Goal: Transaction & Acquisition: Purchase product/service

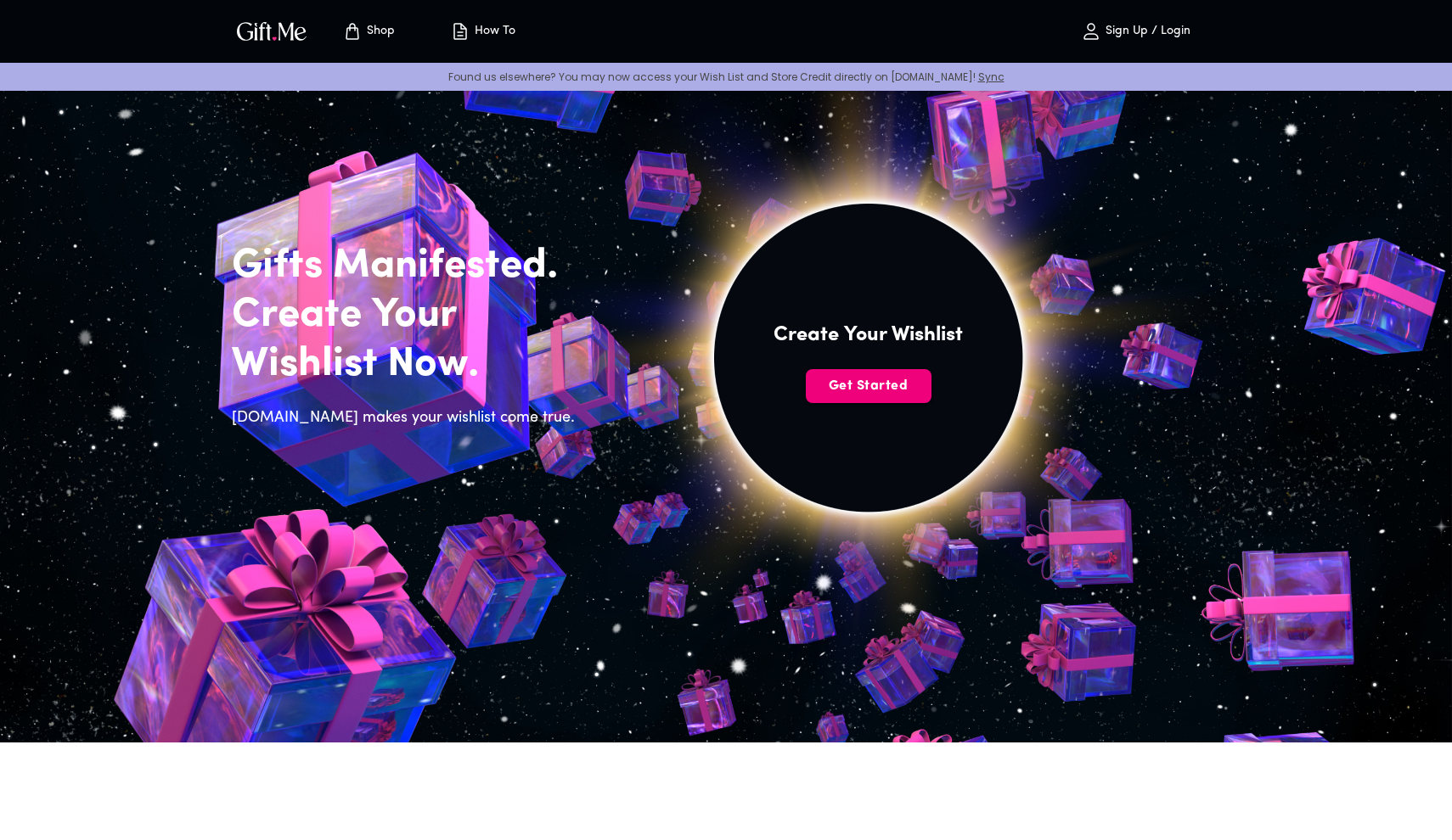
click at [868, 379] on span "Get Started" at bounding box center [869, 385] width 125 height 19
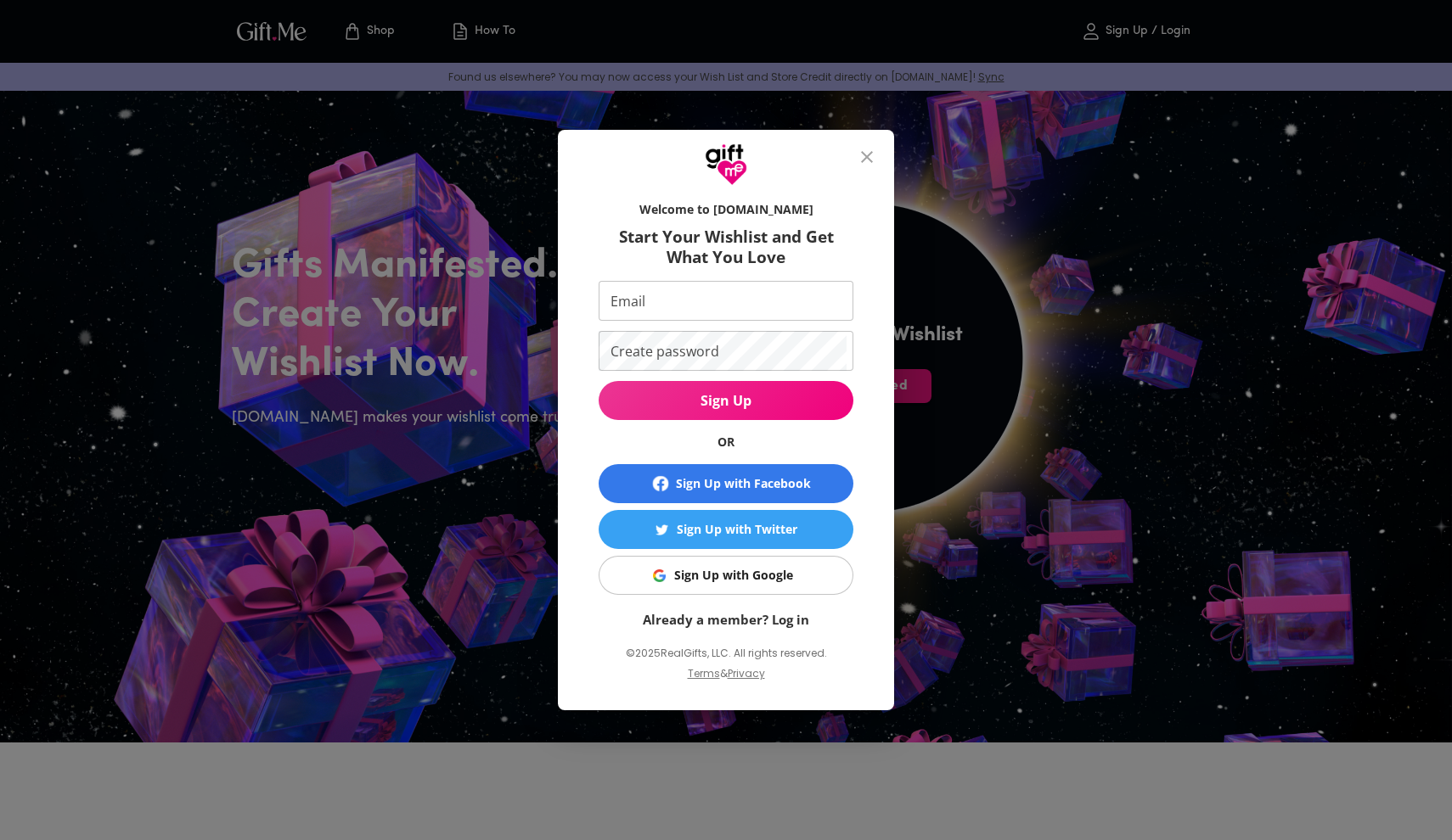
click at [695, 304] on input "Email" at bounding box center [722, 300] width 247 height 40
type input "serenenixon22@gmail.com"
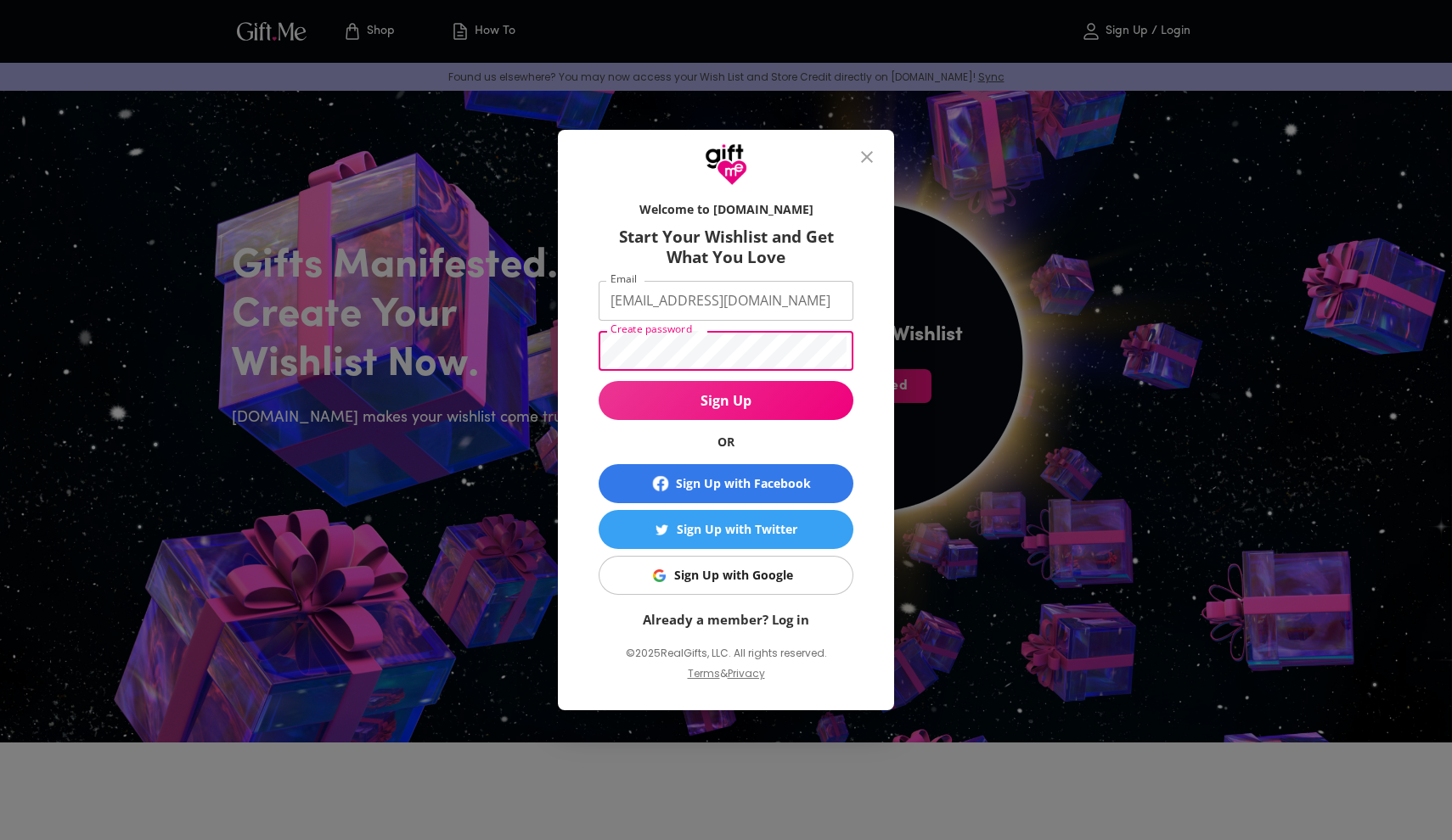
click at [783, 397] on span "Sign Up" at bounding box center [726, 400] width 255 height 19
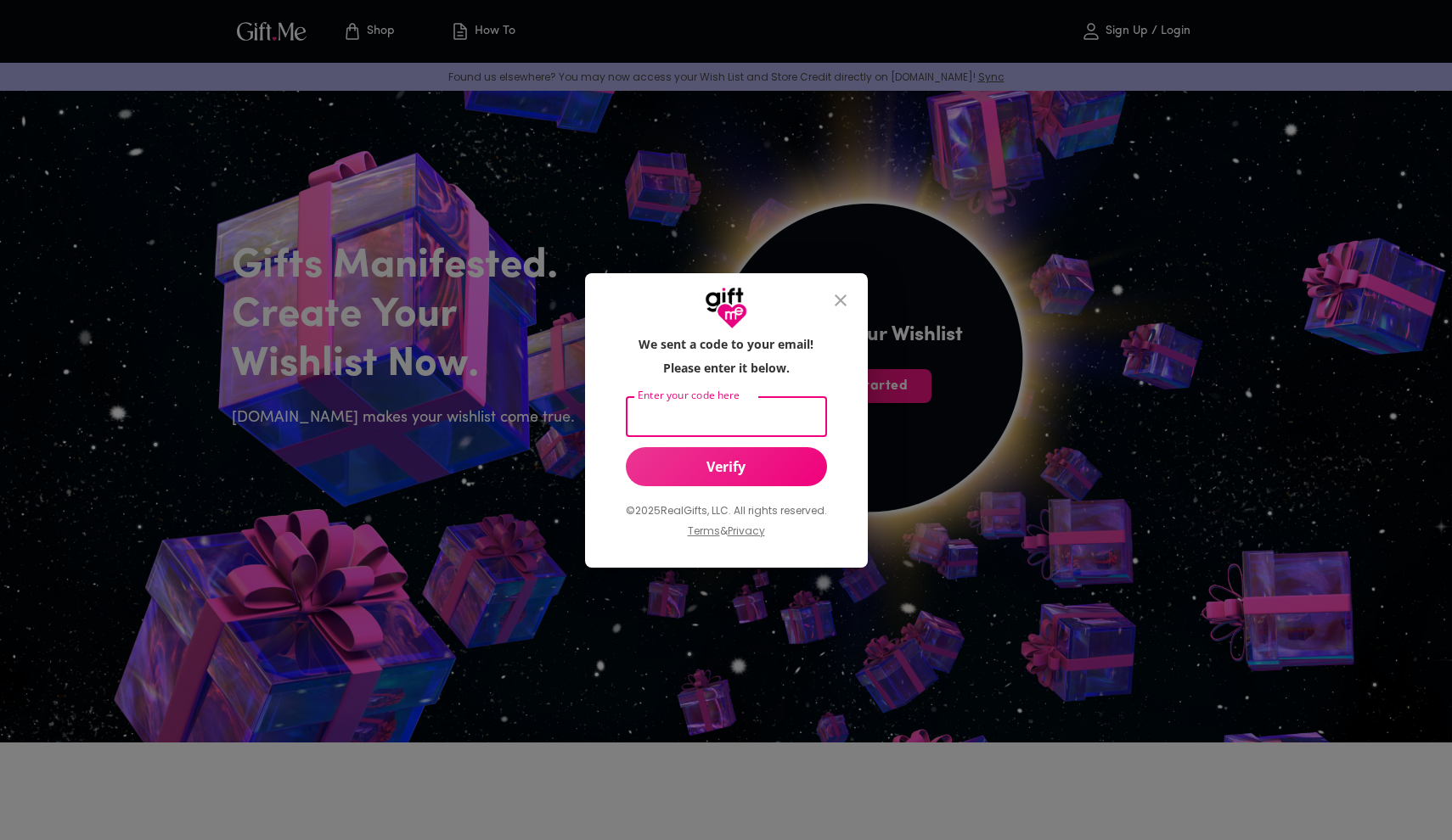
click at [790, 412] on input "Enter your code here" at bounding box center [723, 417] width 194 height 40
type input "548639"
click at [765, 483] on button "Verify" at bounding box center [726, 466] width 201 height 39
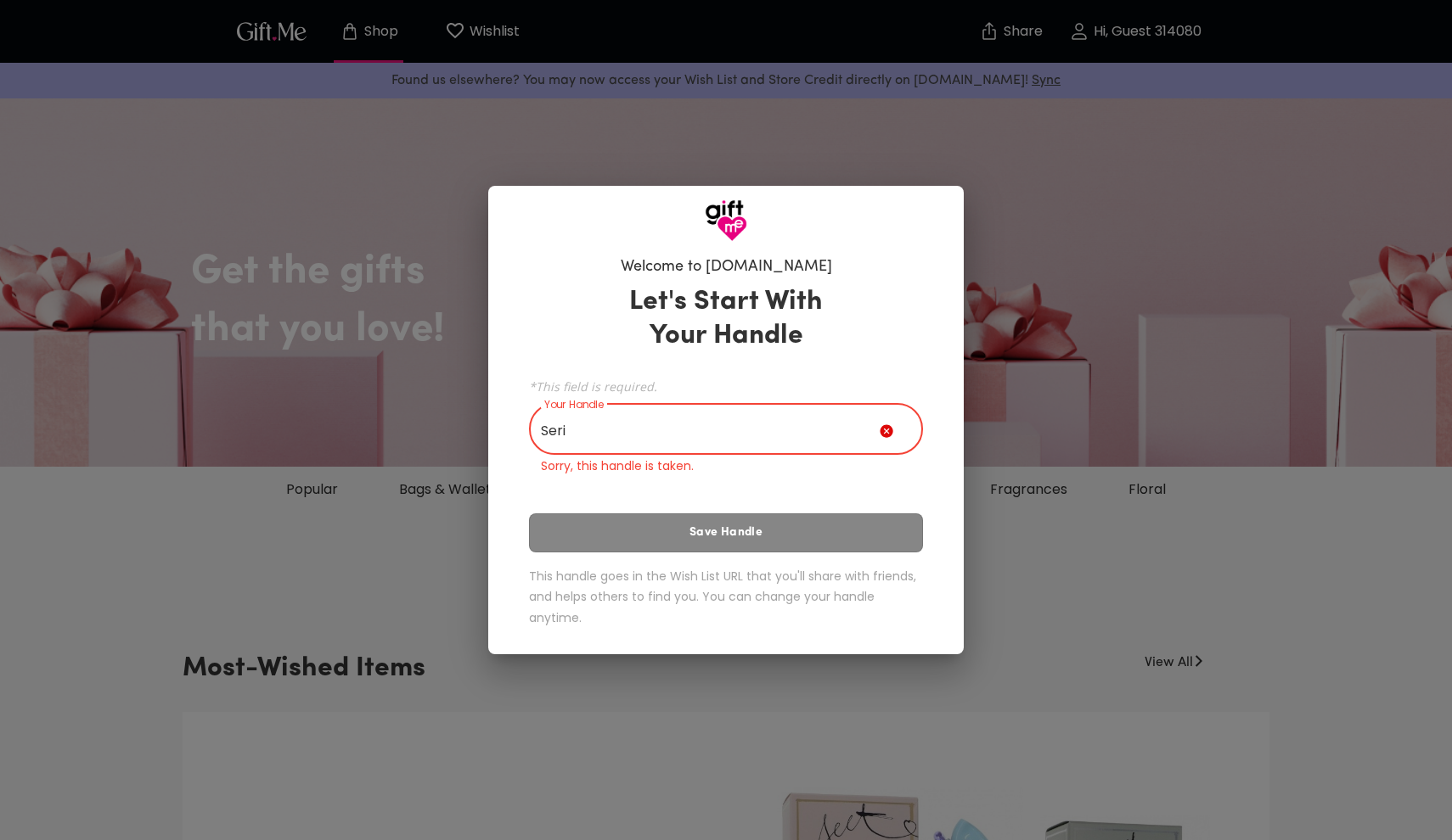
type input "Seri"
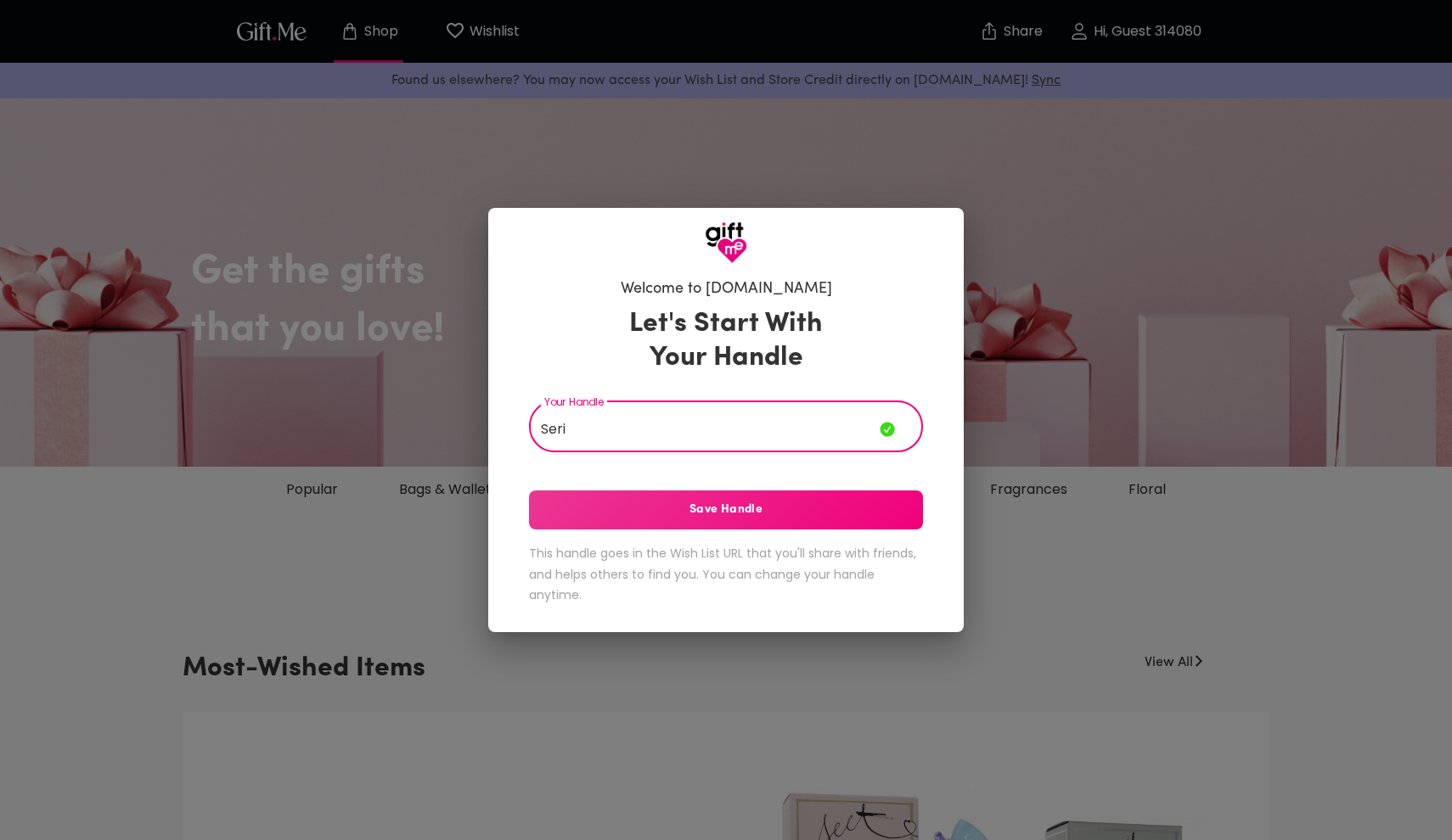
click at [679, 511] on span "Save Handle" at bounding box center [726, 510] width 394 height 19
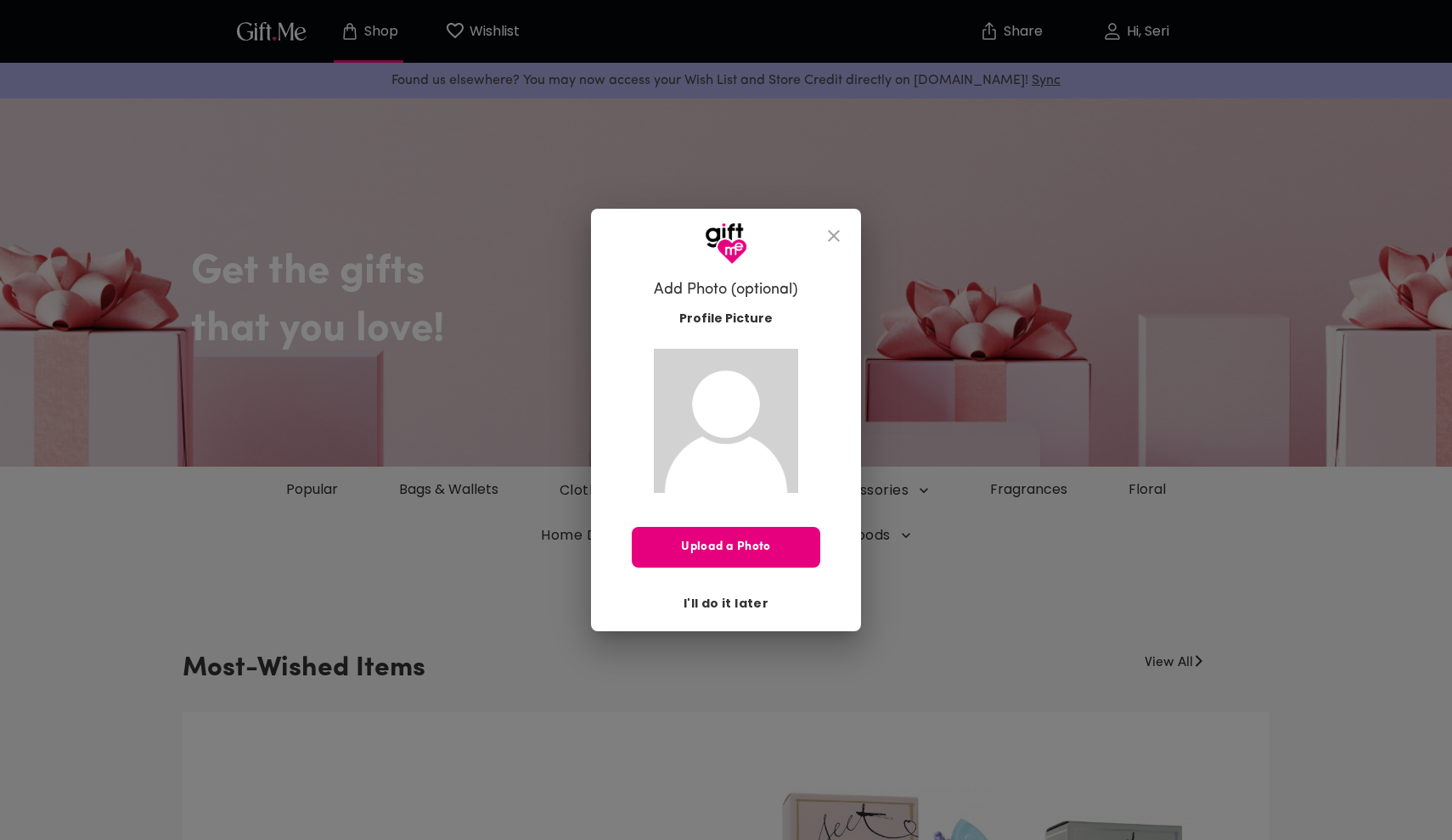
click at [720, 604] on span "I'll do it later" at bounding box center [726, 602] width 85 height 19
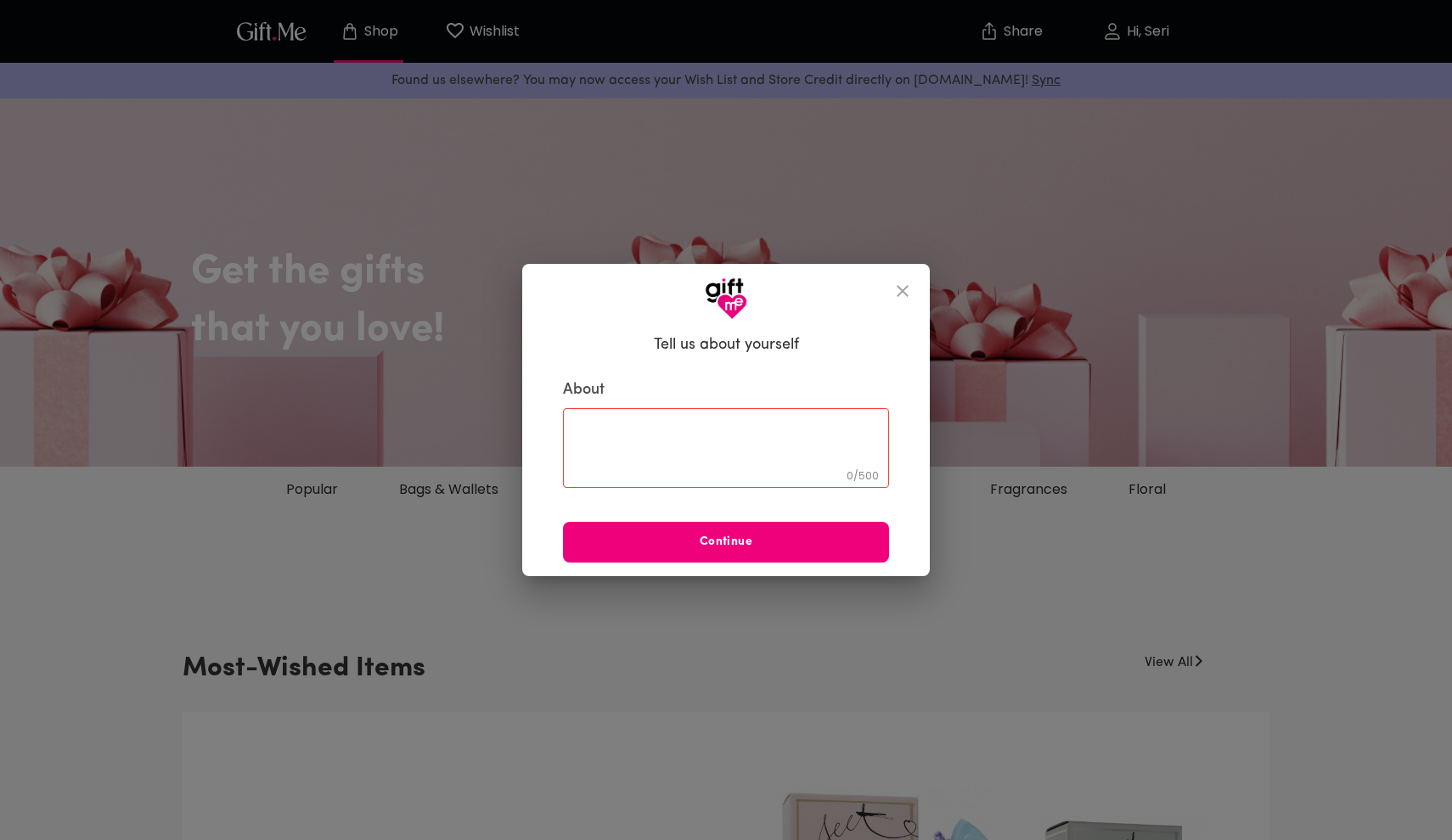
click at [769, 544] on span "Continue" at bounding box center [726, 541] width 326 height 19
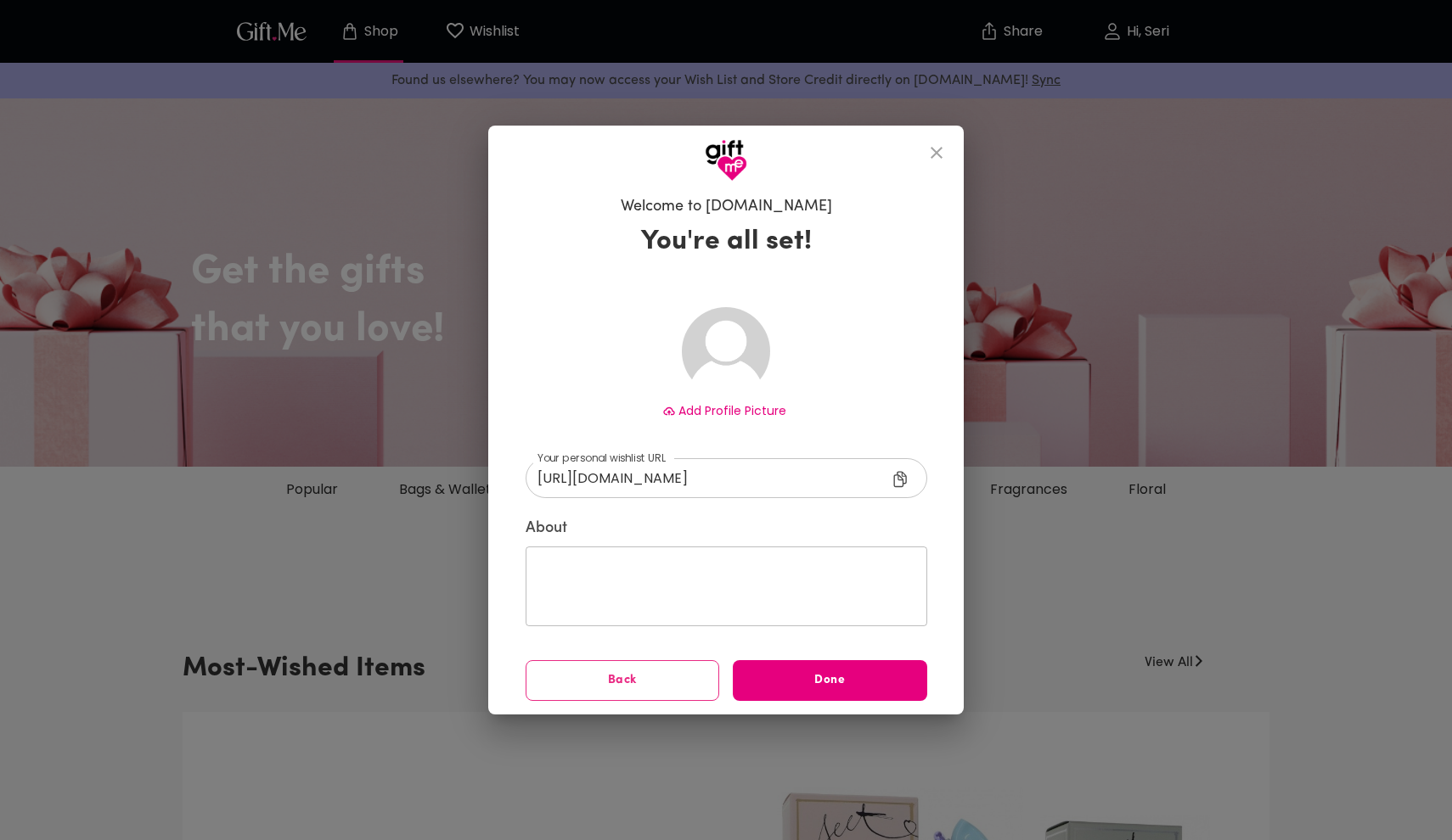
click at [713, 558] on div "​" at bounding box center [726, 586] width 401 height 79
click at [750, 680] on span "Done" at bounding box center [830, 680] width 194 height 19
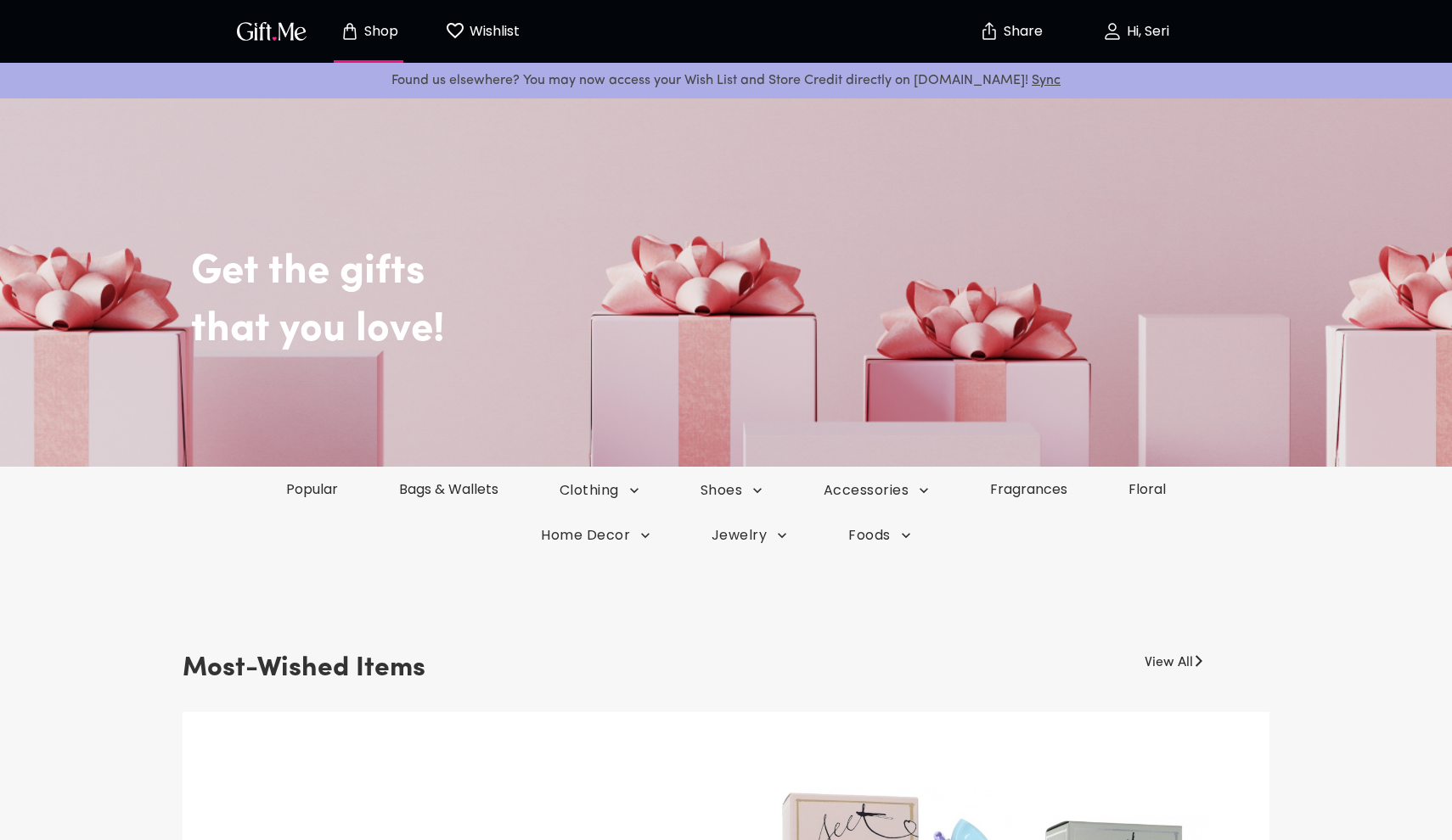
click at [949, 665] on div "Most-Wished Items View All [PERSON_NAME] White Polyester Women Sneaker $139.00 …" at bounding box center [726, 844] width 1087 height 398
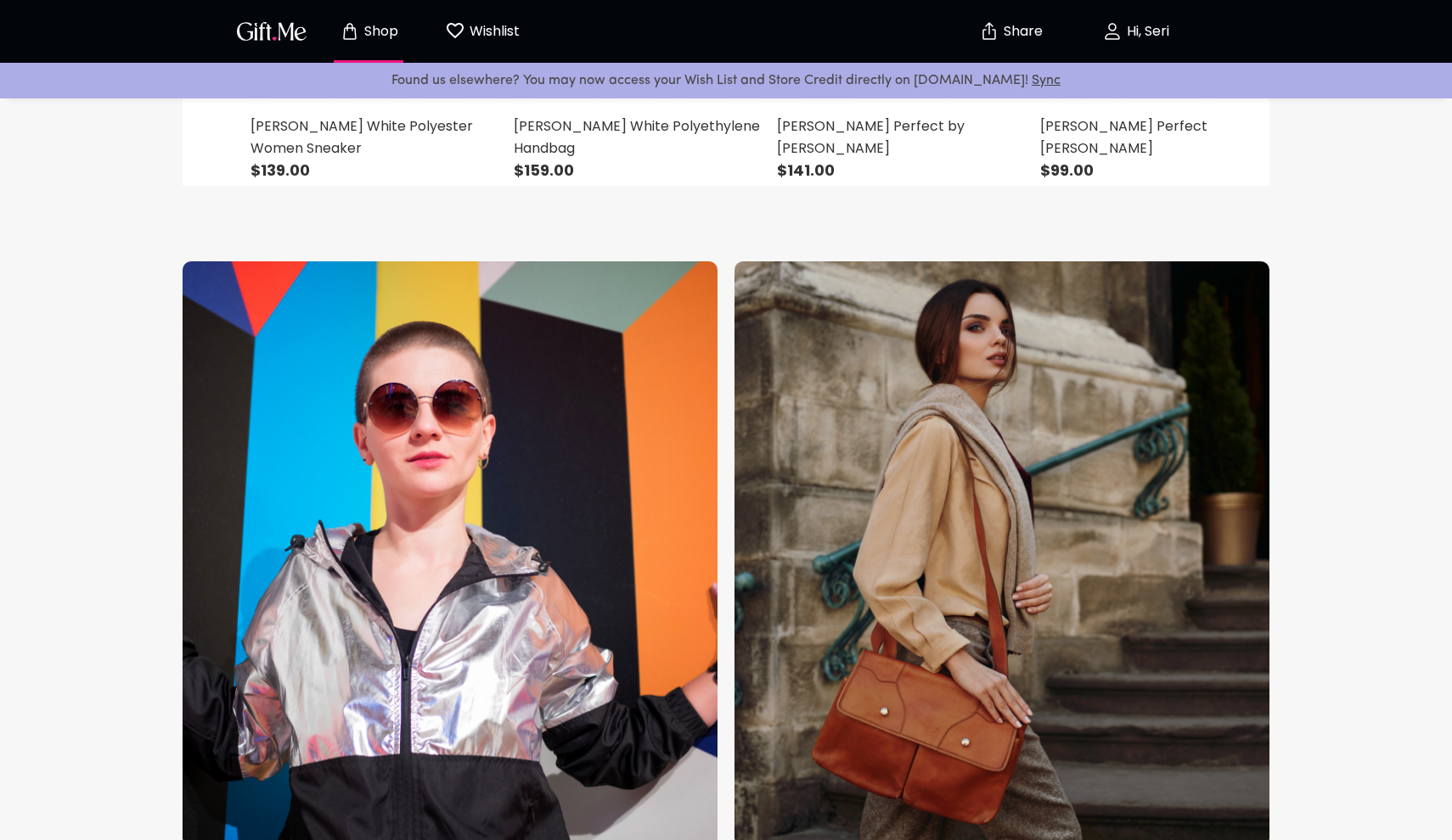
scroll to position [1003, 0]
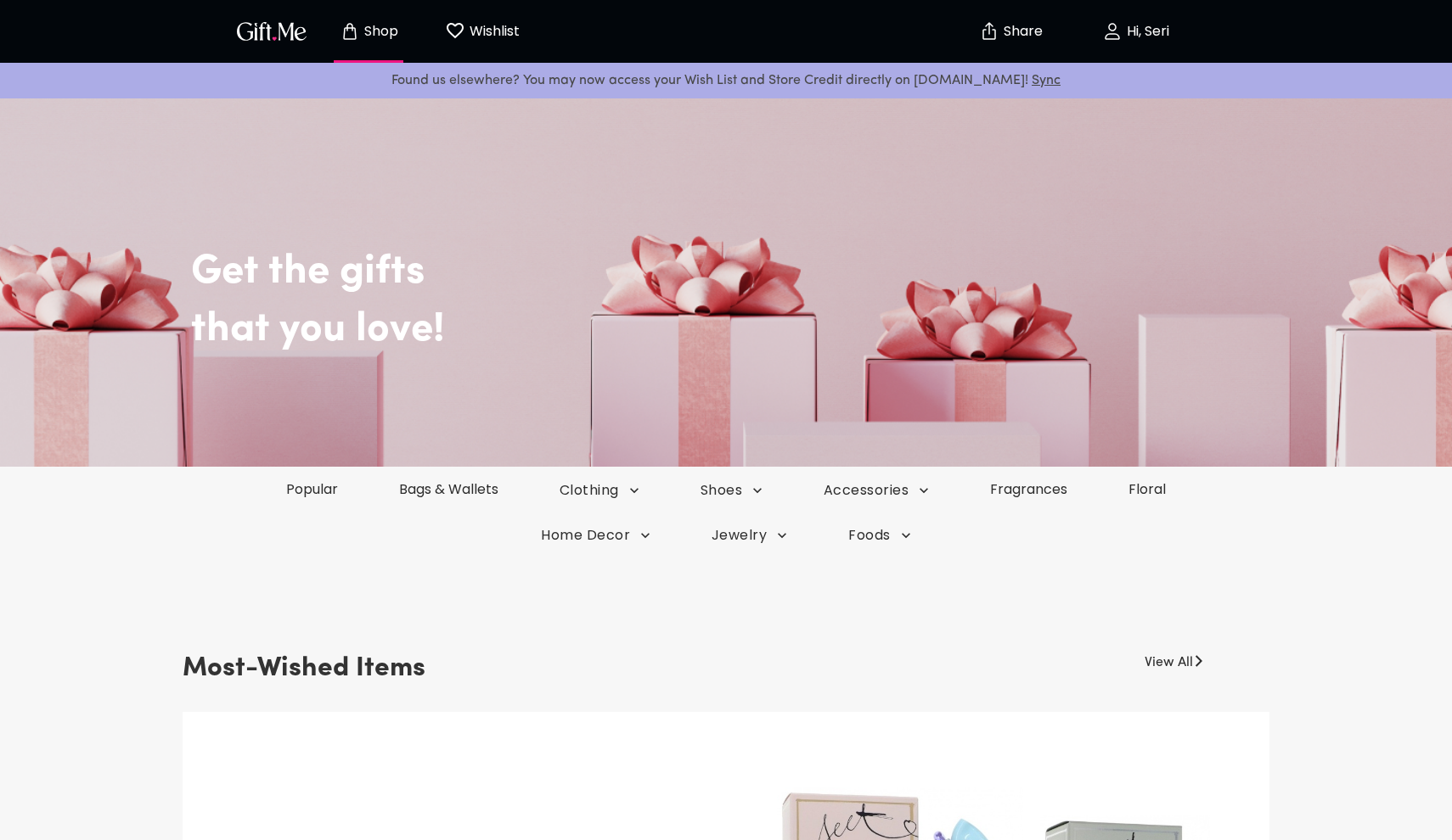
scroll to position [0, 0]
click at [499, 26] on p "Wishlist" at bounding box center [491, 31] width 54 height 22
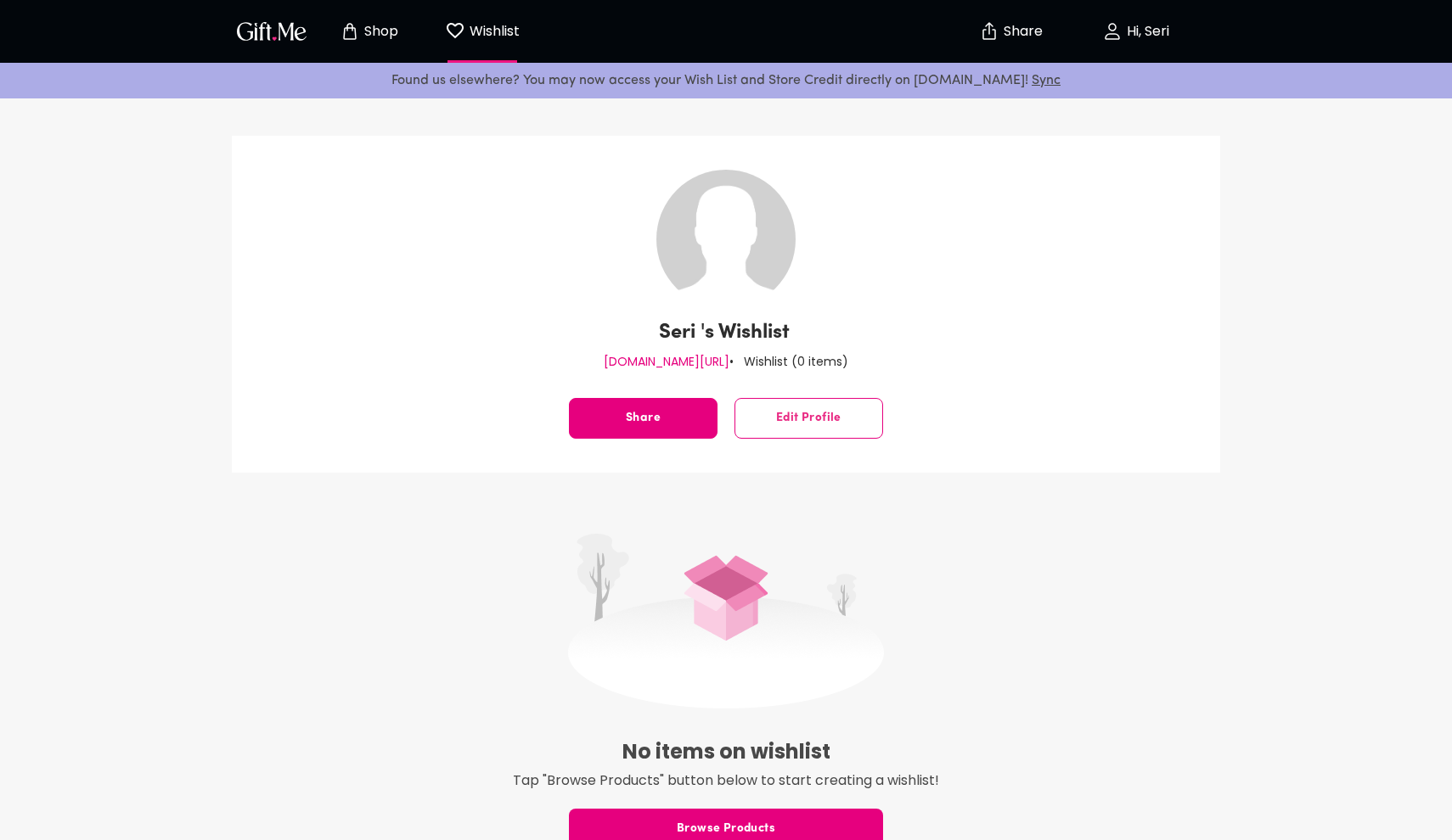
click at [398, 19] on button "Shop" at bounding box center [369, 31] width 94 height 54
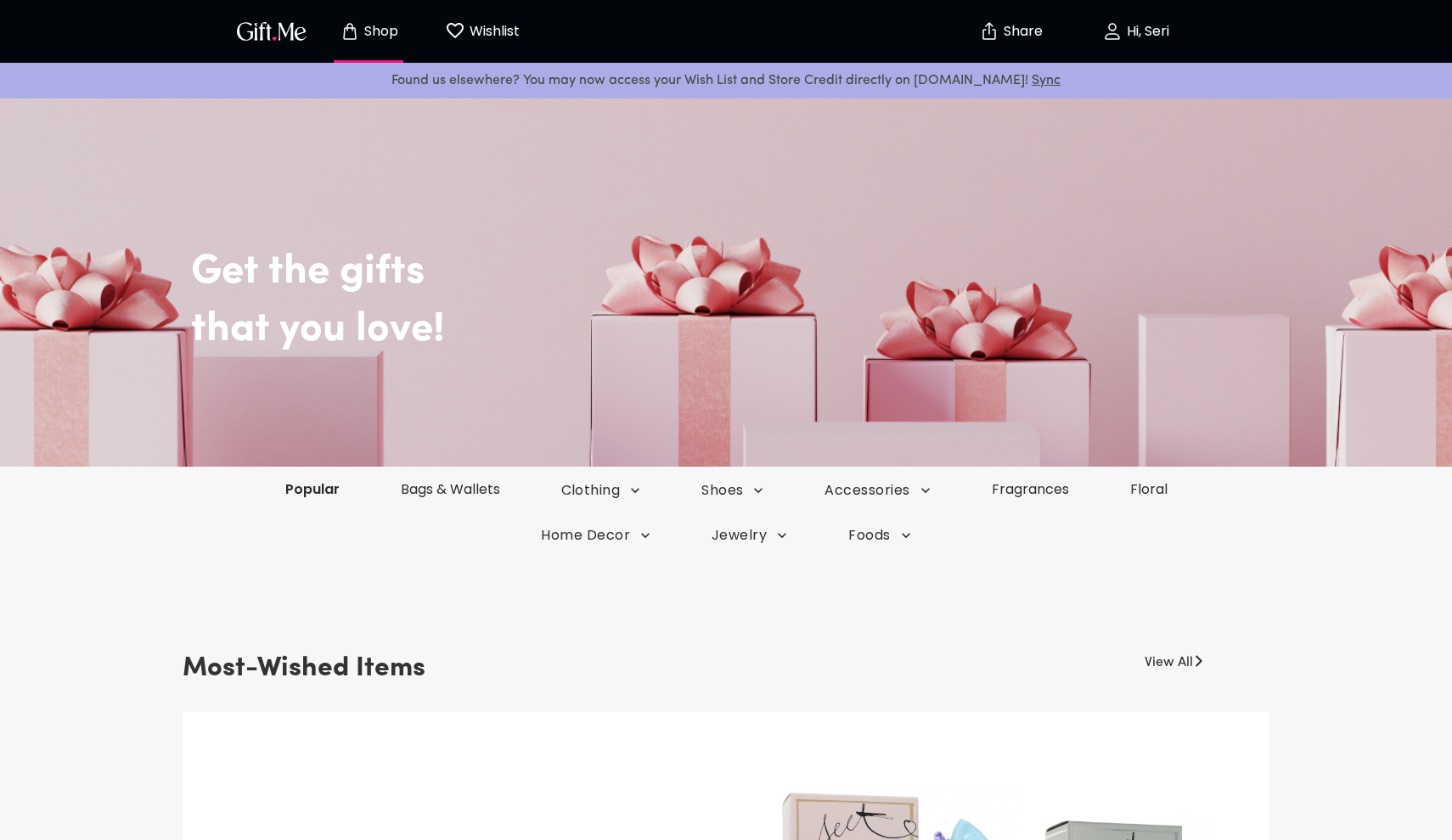
click at [313, 484] on link "Popular" at bounding box center [312, 489] width 116 height 19
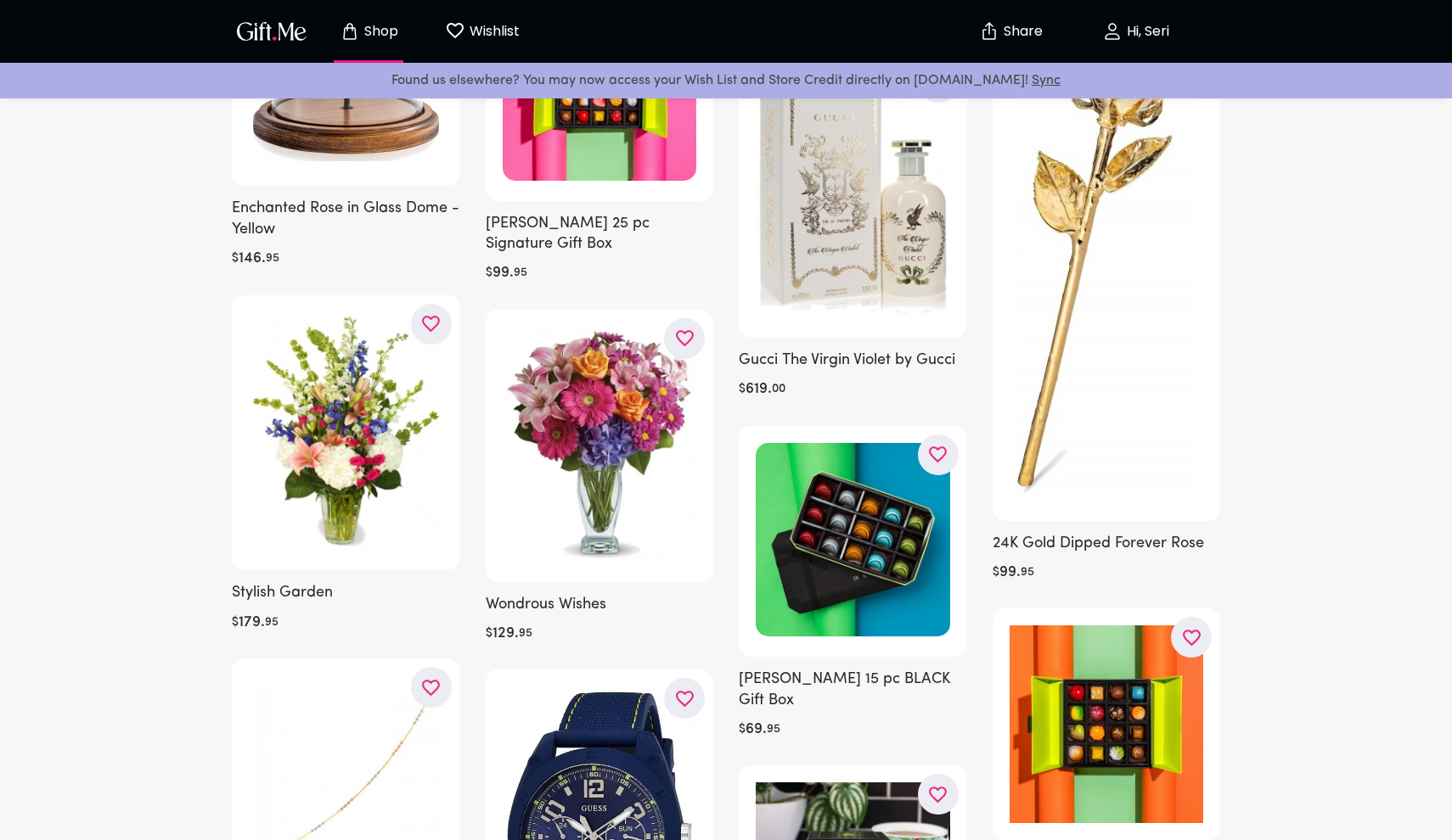
scroll to position [5062, 0]
